Goal: Book appointment/travel/reservation

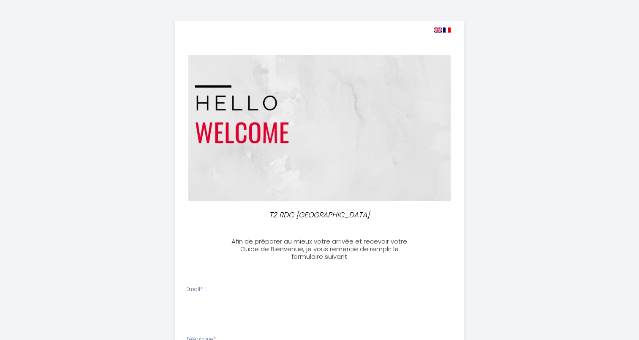
select select
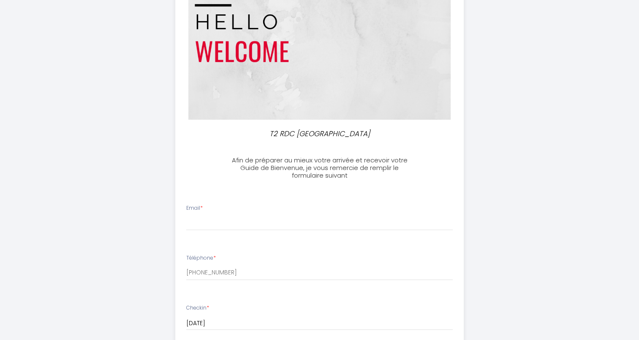
scroll to position [128, 0]
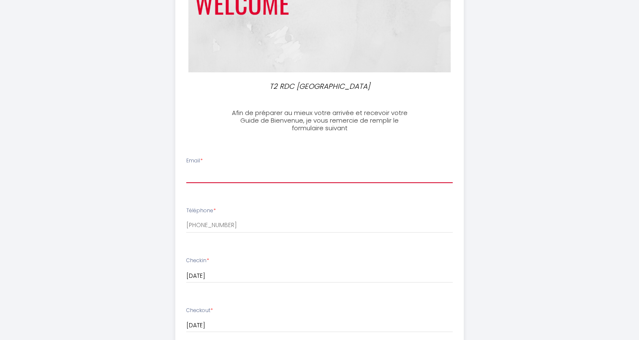
click at [204, 171] on input "Email *" at bounding box center [319, 175] width 266 height 15
type input "[PERSON_NAME][EMAIL_ADDRESS][PERSON_NAME][DOMAIN_NAME]"
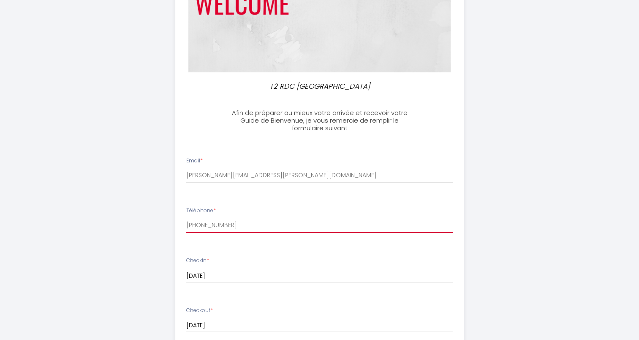
click at [230, 226] on input "[PHONE_NUMBER]" at bounding box center [319, 224] width 266 height 15
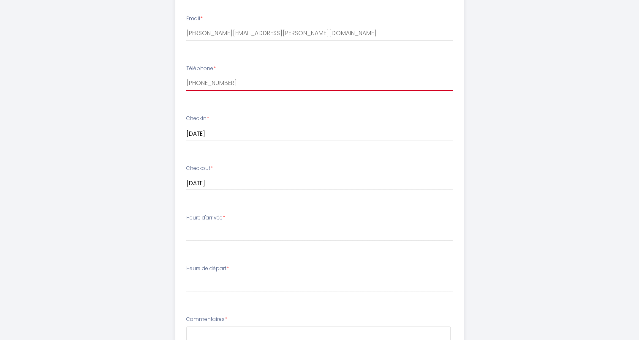
scroll to position [275, 0]
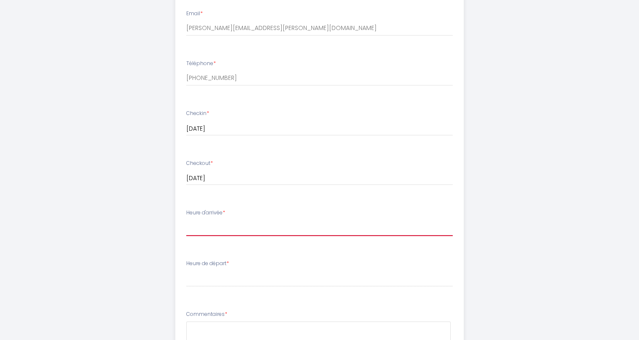
click at [234, 230] on select "16:00 16:30 17:00 17:30 18:00 18:30 19:00 19:30 20:00 20:30 21:00 21:30 22:00" at bounding box center [319, 228] width 266 height 16
click at [264, 253] on ul "Email * [PERSON_NAME][EMAIL_ADDRESS][PERSON_NAME][DOMAIN_NAME] Téléphone * [PHO…" at bounding box center [319, 238] width 299 height 477
click at [249, 227] on select "16:00 16:30 17:00 17:30 18:00 18:30 19:00 19:30 20:00 20:30 21:00 21:30 22:00" at bounding box center [319, 228] width 266 height 16
select select "18:00"
click at [186, 220] on select "16:00 16:30 17:00 17:30 18:00 18:30 19:00 19:30 20:00 20:30 21:00 21:30 22:00" at bounding box center [319, 228] width 266 height 16
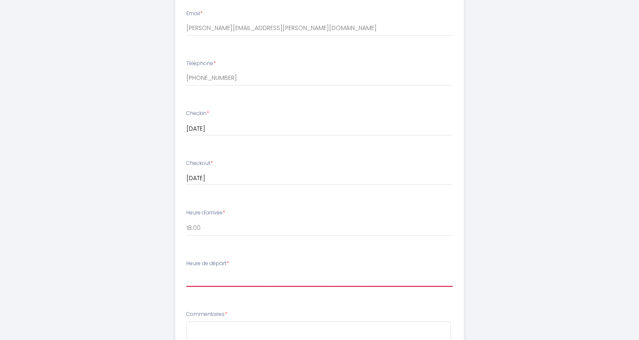
click at [217, 270] on select "00:00 00:30 01:00 01:30 02:00 02:30 03:00 03:30 04:00 04:30 05:00 05:30 06:00 0…" at bounding box center [319, 278] width 266 height 16
select select "11:00"
click at [186, 270] on select "00:00 00:30 01:00 01:30 02:00 02:30 03:00 03:30 04:00 04:30 05:00 05:30 06:00 0…" at bounding box center [319, 278] width 266 height 16
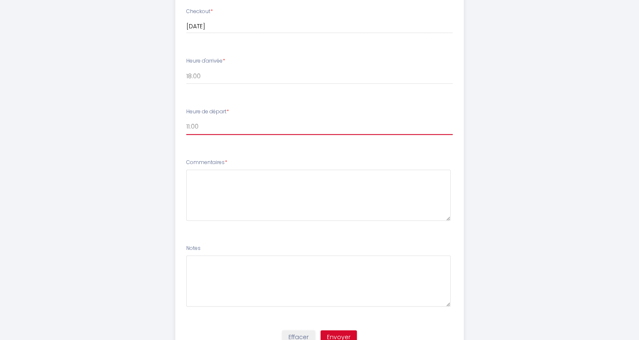
scroll to position [465, 0]
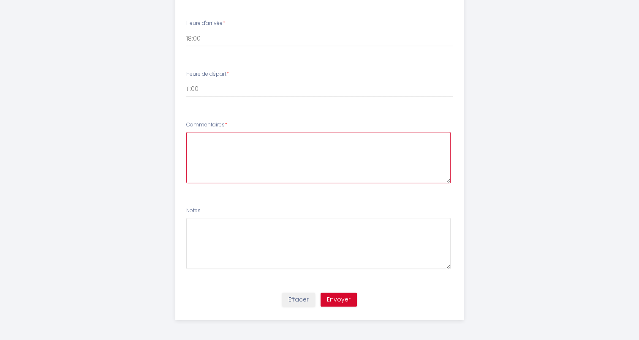
click at [234, 147] on textarea at bounding box center [318, 157] width 264 height 51
click at [231, 139] on textarea "Nous arrivons de [GEOGRAPHIC_DATA] à 15h pour repartir" at bounding box center [318, 157] width 264 height 51
click at [363, 137] on textarea "Nous arrivons le [DATE] de [GEOGRAPHIC_DATA] à 15h pour repartir" at bounding box center [318, 157] width 264 height 51
click at [271, 139] on textarea "Nous arrivons le [DATE] de [GEOGRAPHIC_DATA] à 15h pour repartir à 18h50 le [DA…" at bounding box center [318, 157] width 264 height 51
click at [329, 136] on textarea "Nous arrivons le [DATE] de [GEOGRAPHIC_DATA] à 15h pour repartir à 18h50 le [DA…" at bounding box center [318, 157] width 264 height 51
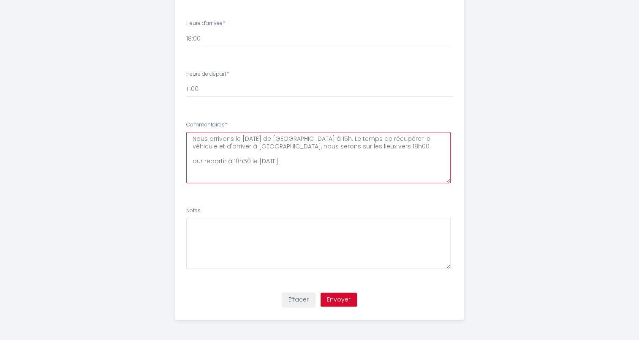
click at [329, 159] on textarea "Nous arrivons le [DATE] de [GEOGRAPHIC_DATA] à 15h. Le temps de récupérer le vé…" at bounding box center [318, 157] width 264 height 51
type textarea "Nous arrivons le [DATE] de [GEOGRAPHIC_DATA] à 15h. Le temps de récupérer le vé…"
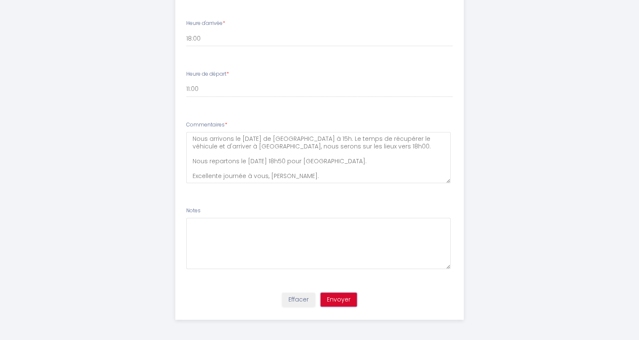
click at [339, 296] on button "Envoyer" at bounding box center [339, 299] width 36 height 14
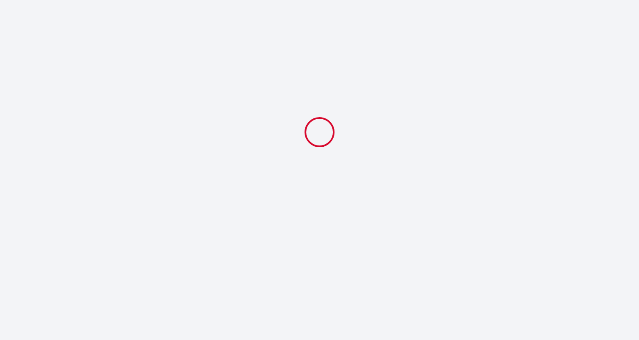
scroll to position [0, 0]
select select "18:00"
select select "11:00"
